Goal: Task Accomplishment & Management: Manage account settings

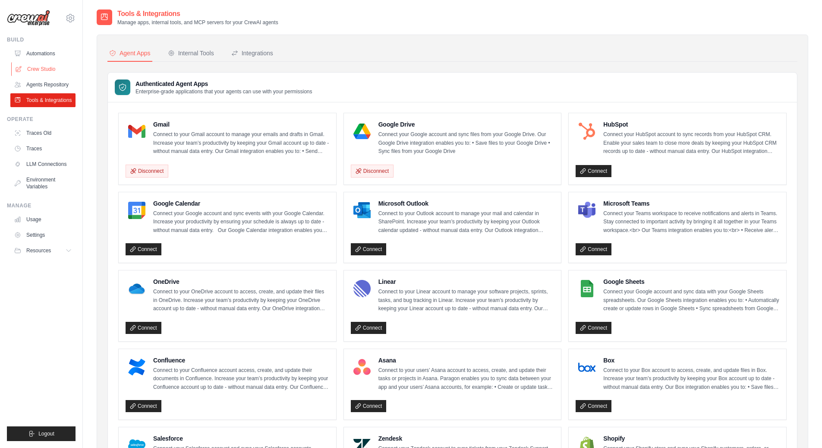
click at [45, 69] on link "Crew Studio" at bounding box center [43, 69] width 65 height 14
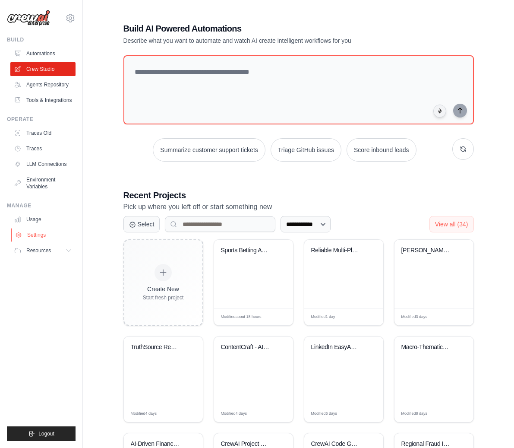
click at [38, 235] on link "Settings" at bounding box center [43, 235] width 65 height 14
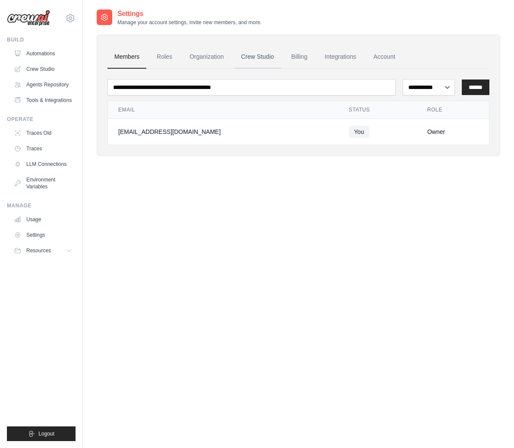
click at [257, 56] on link "Crew Studio" at bounding box center [257, 56] width 47 height 23
